Goal: Find specific page/section: Find specific page/section

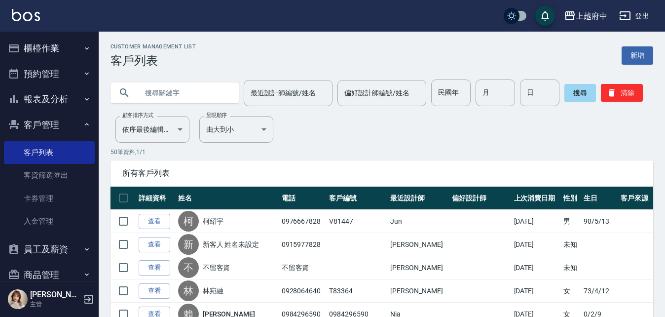
click at [144, 96] on input "text" at bounding box center [184, 92] width 93 height 27
paste input "0908059755"
type input "0908059755"
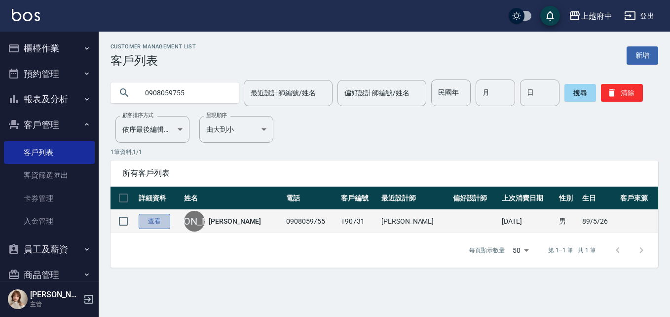
click at [152, 219] on link "查看" at bounding box center [155, 221] width 32 height 15
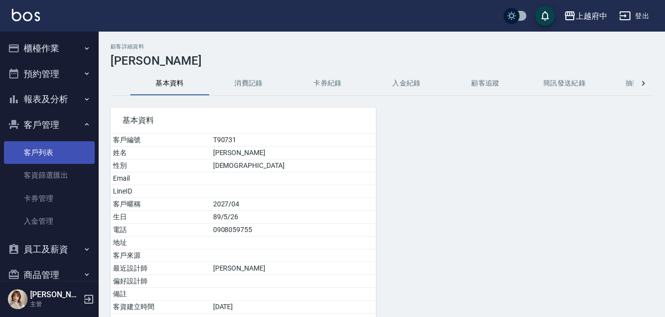
click at [45, 150] on link "客戶列表" at bounding box center [49, 152] width 91 height 23
